Goal: Information Seeking & Learning: Learn about a topic

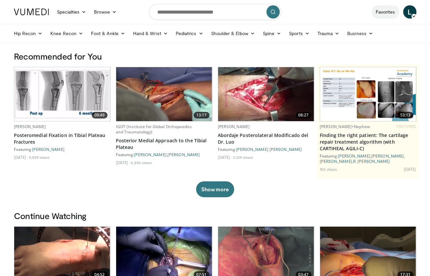
click at [382, 13] on link "Favorites" at bounding box center [384, 11] width 27 height 13
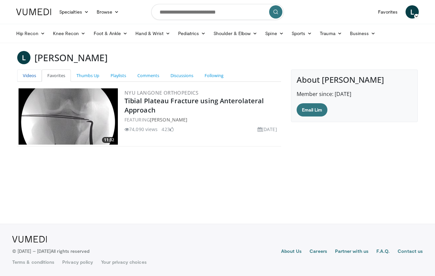
click at [35, 74] on link "Videos" at bounding box center [29, 75] width 24 height 12
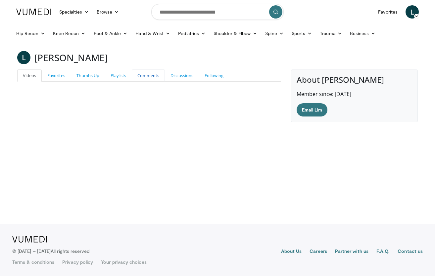
click at [132, 73] on link "Comments" at bounding box center [148, 75] width 33 height 12
click at [125, 73] on link "Playlists" at bounding box center [118, 75] width 27 height 12
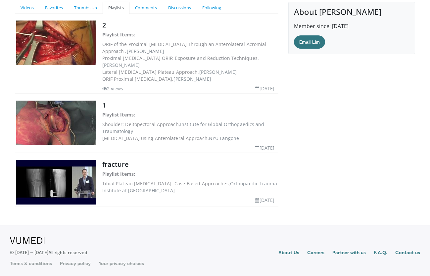
scroll to position [69, 0]
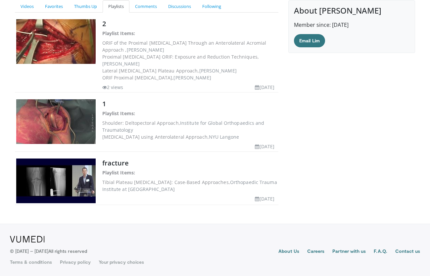
click at [66, 128] on img at bounding box center [55, 121] width 79 height 45
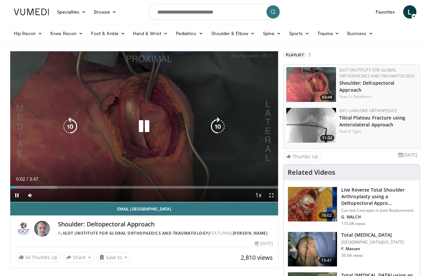
click at [221, 126] on icon "Video Player" at bounding box center [217, 126] width 19 height 19
click at [74, 125] on icon "Video Player" at bounding box center [70, 126] width 19 height 19
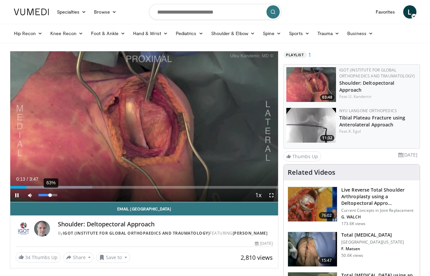
drag, startPoint x: 44, startPoint y: 193, endPoint x: 50, endPoint y: 191, distance: 6.1
click at [50, 191] on div "63%" at bounding box center [47, 195] width 23 height 13
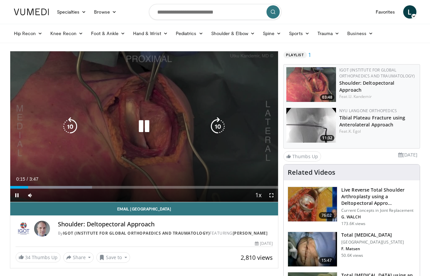
click at [142, 124] on icon "Video Player" at bounding box center [144, 126] width 19 height 19
click at [175, 136] on div "10 seconds Tap to unmute" at bounding box center [144, 126] width 268 height 150
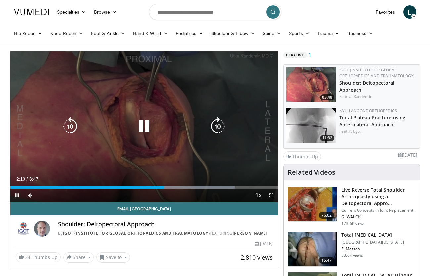
click at [150, 125] on icon "Video Player" at bounding box center [144, 126] width 19 height 19
click at [144, 128] on icon "Video Player" at bounding box center [144, 126] width 19 height 19
click at [151, 135] on icon "Video Player" at bounding box center [144, 126] width 19 height 19
click at [146, 126] on icon "Video Player" at bounding box center [144, 126] width 19 height 19
click at [220, 125] on icon "Video Player" at bounding box center [217, 126] width 19 height 19
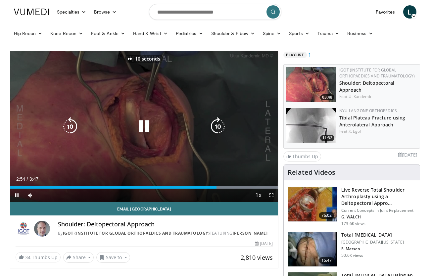
click at [217, 124] on icon "Video Player" at bounding box center [217, 126] width 19 height 19
click at [216, 124] on icon "Video Player" at bounding box center [217, 126] width 19 height 19
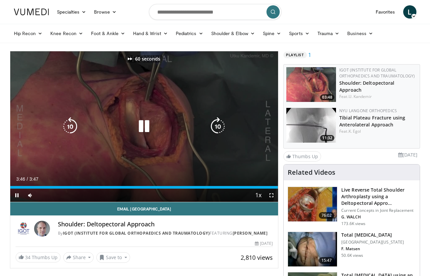
click at [216, 124] on icon "Video Player" at bounding box center [217, 126] width 19 height 19
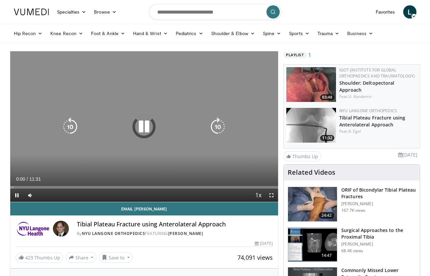
click at [145, 126] on icon "Video Player" at bounding box center [144, 126] width 19 height 19
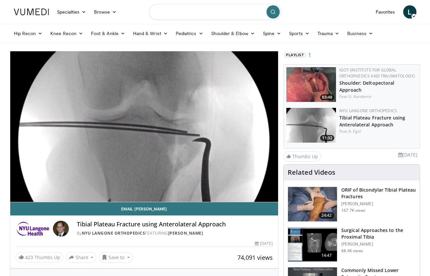
click at [185, 10] on input "Search topics, interventions" at bounding box center [215, 12] width 132 height 16
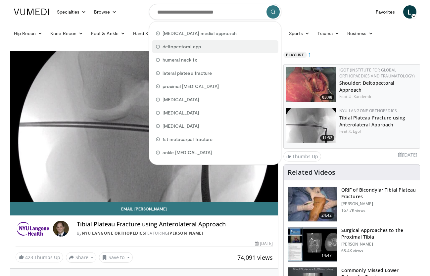
click at [185, 46] on span "deltopectoral app" at bounding box center [181, 46] width 38 height 7
type input "**********"
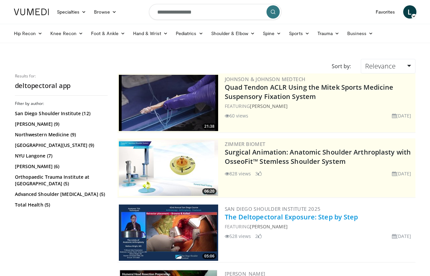
click at [290, 217] on link "The Deltopectoral Exposure: Step by Step" at bounding box center [291, 216] width 133 height 9
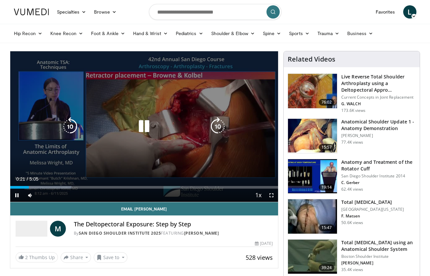
click at [142, 125] on icon "Video Player" at bounding box center [144, 126] width 19 height 19
click at [141, 127] on icon "Video Player" at bounding box center [144, 126] width 19 height 19
click at [145, 125] on icon "Video Player" at bounding box center [144, 126] width 19 height 19
